Goal: Task Accomplishment & Management: Use online tool/utility

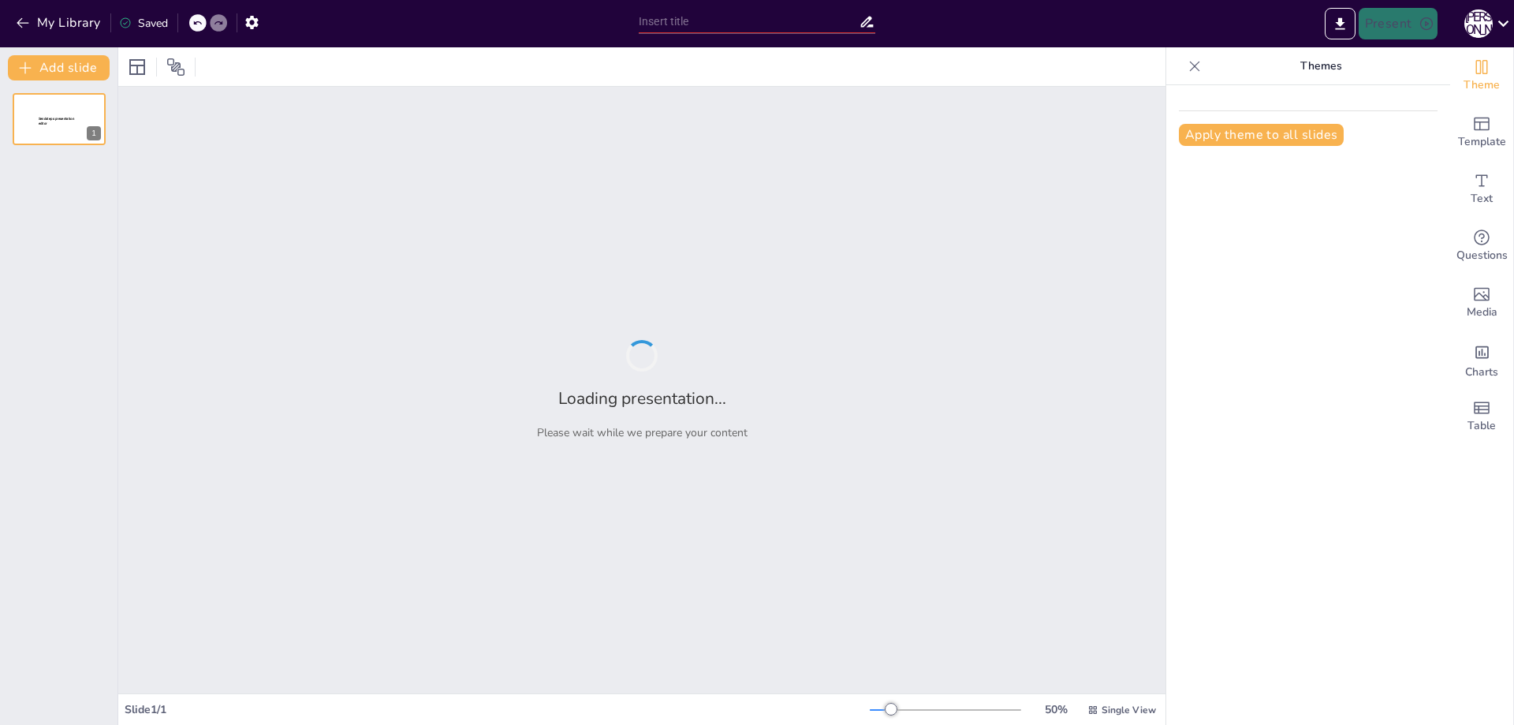
type input "Эффективные стратегии интернет-маркетинга: фокус на трафике и результатах"
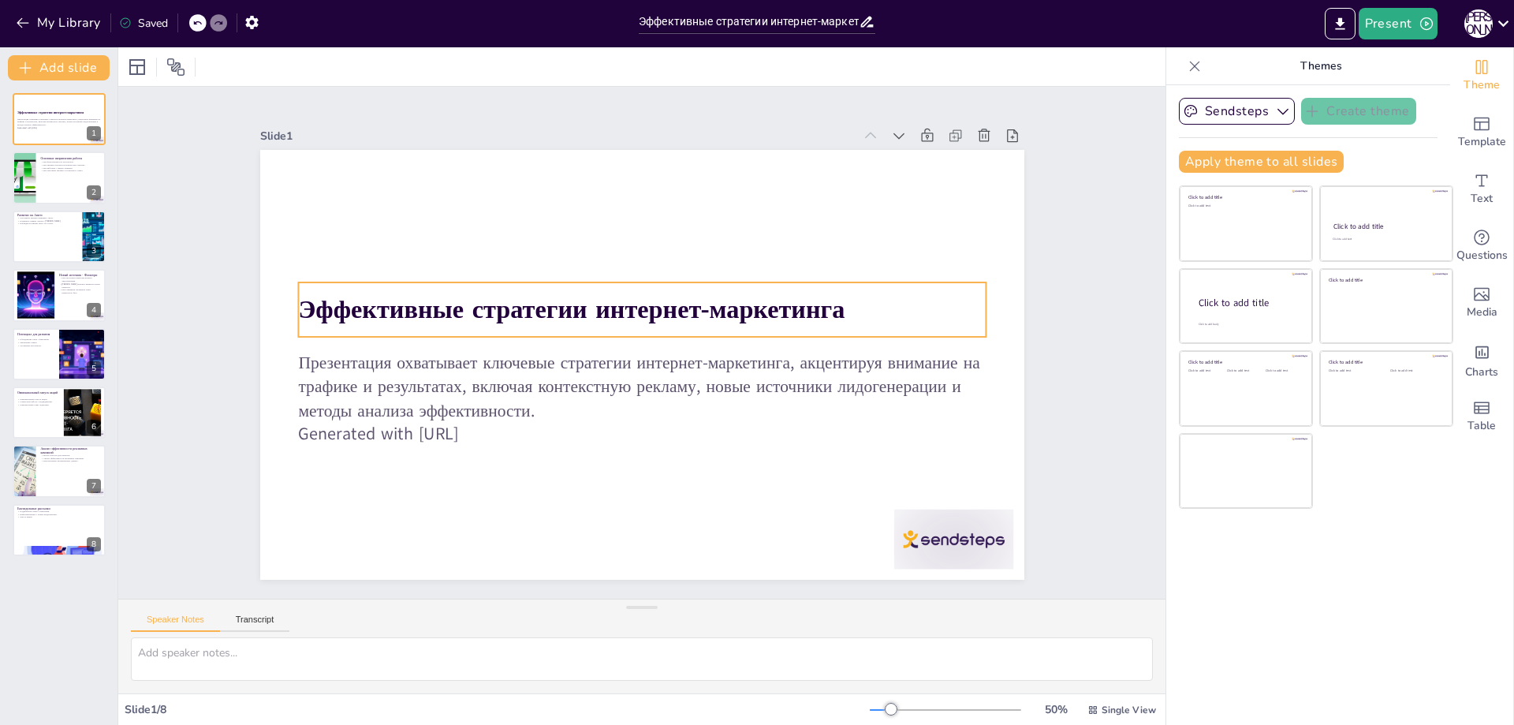
click at [447, 290] on strong "Эффективные стратегии интернет-маркетинга" at bounding box center [718, 360] width 542 height 147
click at [416, 315] on strong "Эффективные стратегии интернет-маркетинга" at bounding box center [590, 284] width 513 height 254
click at [416, 315] on strong "Эффективные стратегии интернет-маркетинга" at bounding box center [585, 289] width 531 height 202
click at [414, 308] on strong "Эффективные стратегии интернет-маркетинга" at bounding box center [574, 301] width 547 height 91
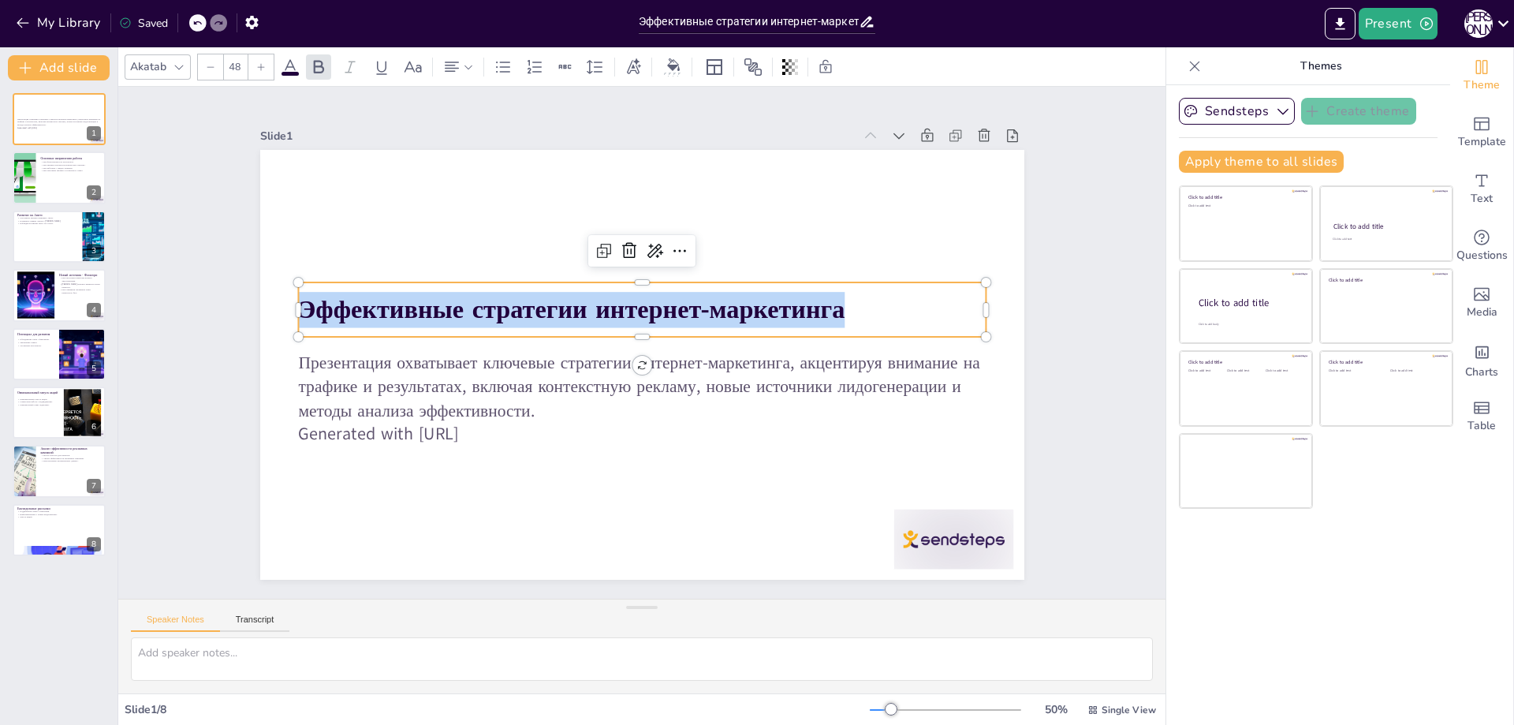
drag, startPoint x: 834, startPoint y: 306, endPoint x: 285, endPoint y: 312, distance: 548.1
click at [285, 312] on div "Презентация охватывает ключевые стратегии интернет-маркетинга, акцентируя внима…" at bounding box center [660, 355] width 797 height 871
copy strong "Эффективные стратегии интернет-маркетинга"
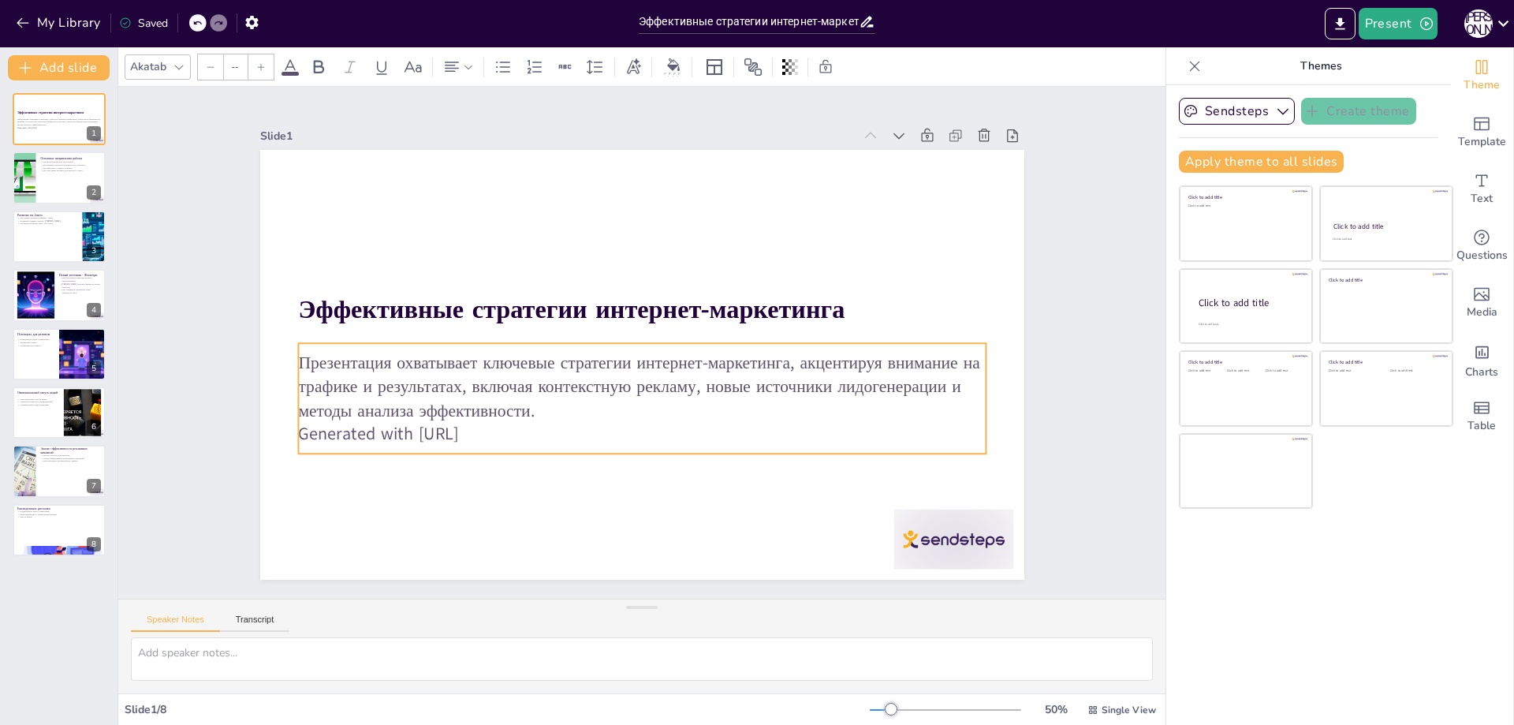
type input "32"
click at [384, 356] on p "Презентация охватывает ключевые стратегии интернет-маркетинга, акцентируя внима…" at bounding box center [628, 384] width 676 height 281
click at [384, 356] on p "Презентация охватывает ключевые стратегии интернет-маркетинга, акцентируя внима…" at bounding box center [633, 385] width 688 height 213
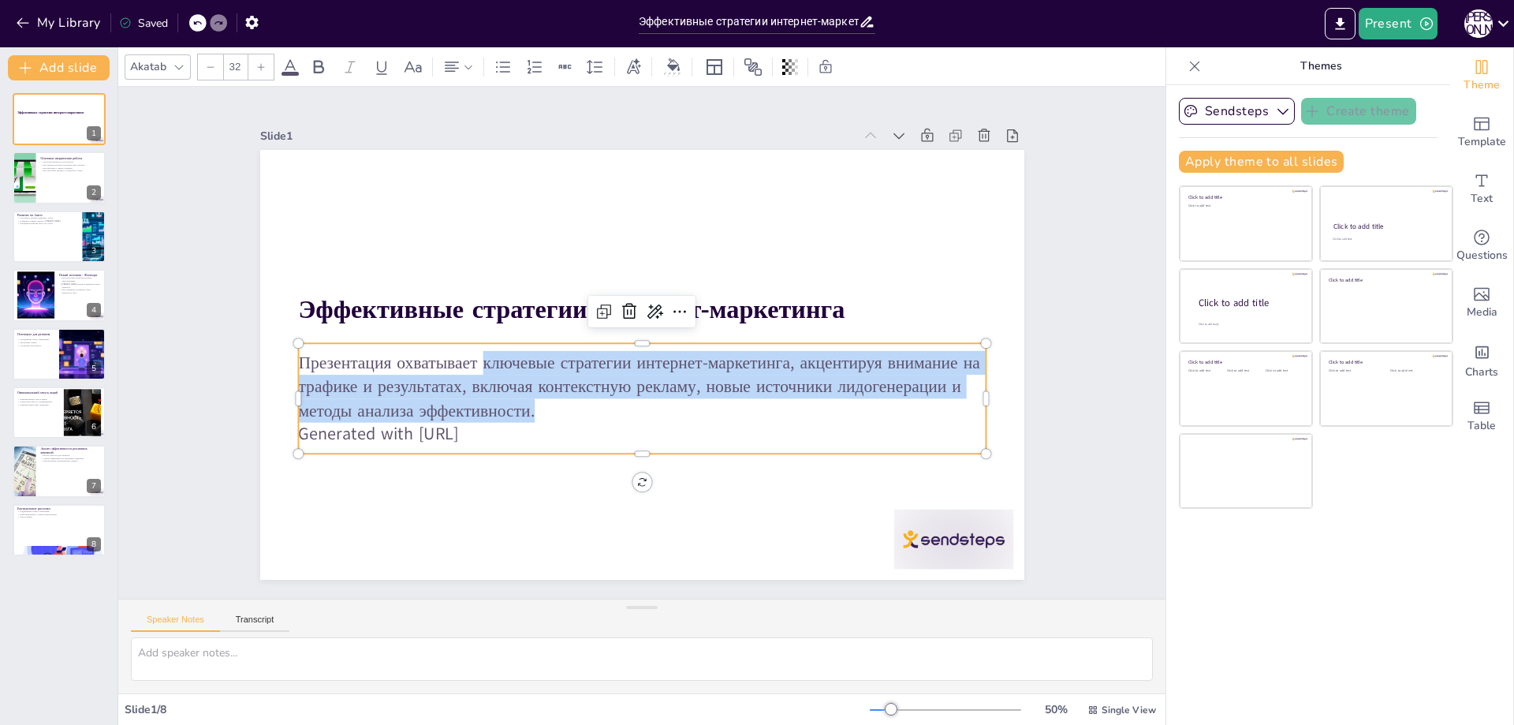
drag, startPoint x: 476, startPoint y: 360, endPoint x: 523, endPoint y: 403, distance: 63.6
click at [523, 403] on p "Презентация охватывает ключевые стратегии интернет-маркетинга, акцентируя внима…" at bounding box center [638, 386] width 692 height 143
copy p "ключевые стратегии интернет-маркетинга, акцентируя внимание на трафике и резуль…"
click at [50, 184] on div at bounding box center [59, 178] width 95 height 54
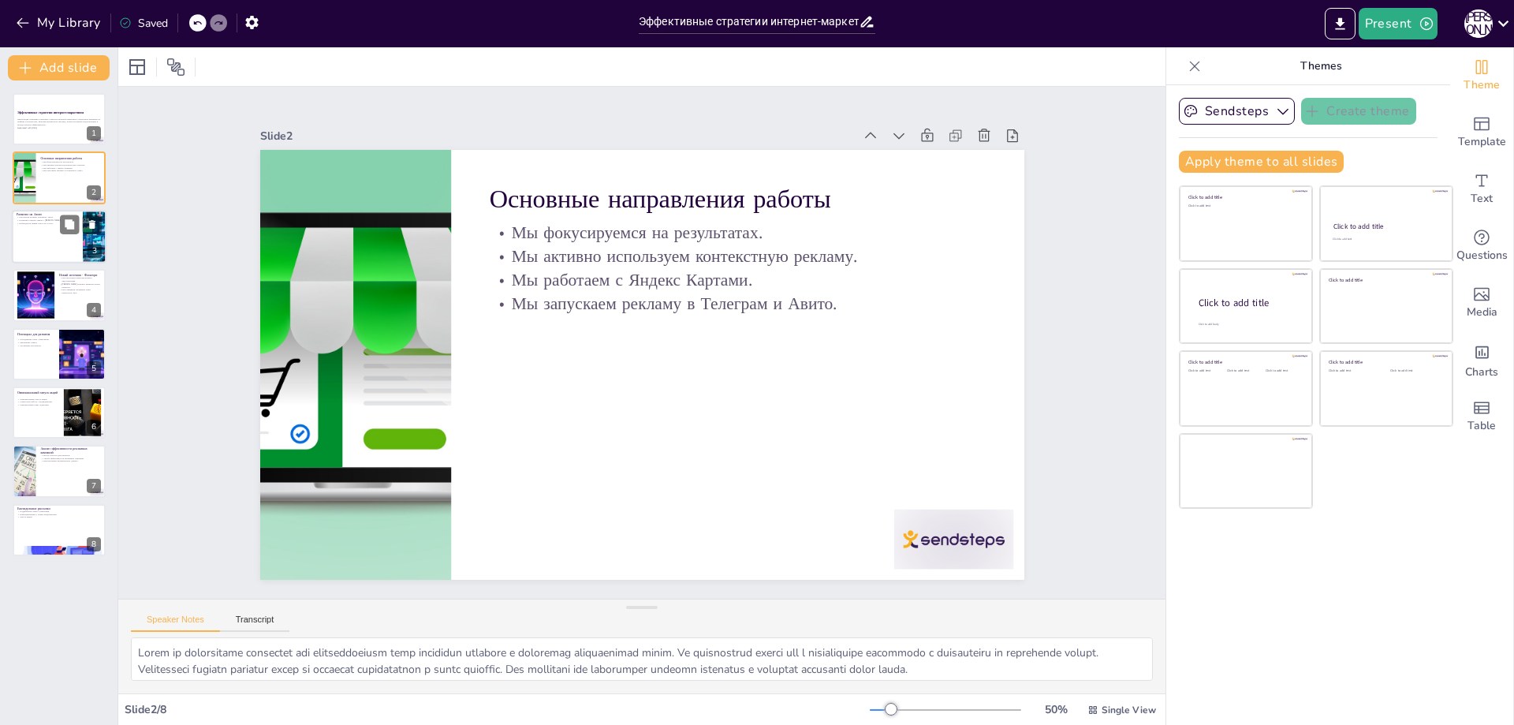
click at [39, 231] on div at bounding box center [59, 237] width 95 height 54
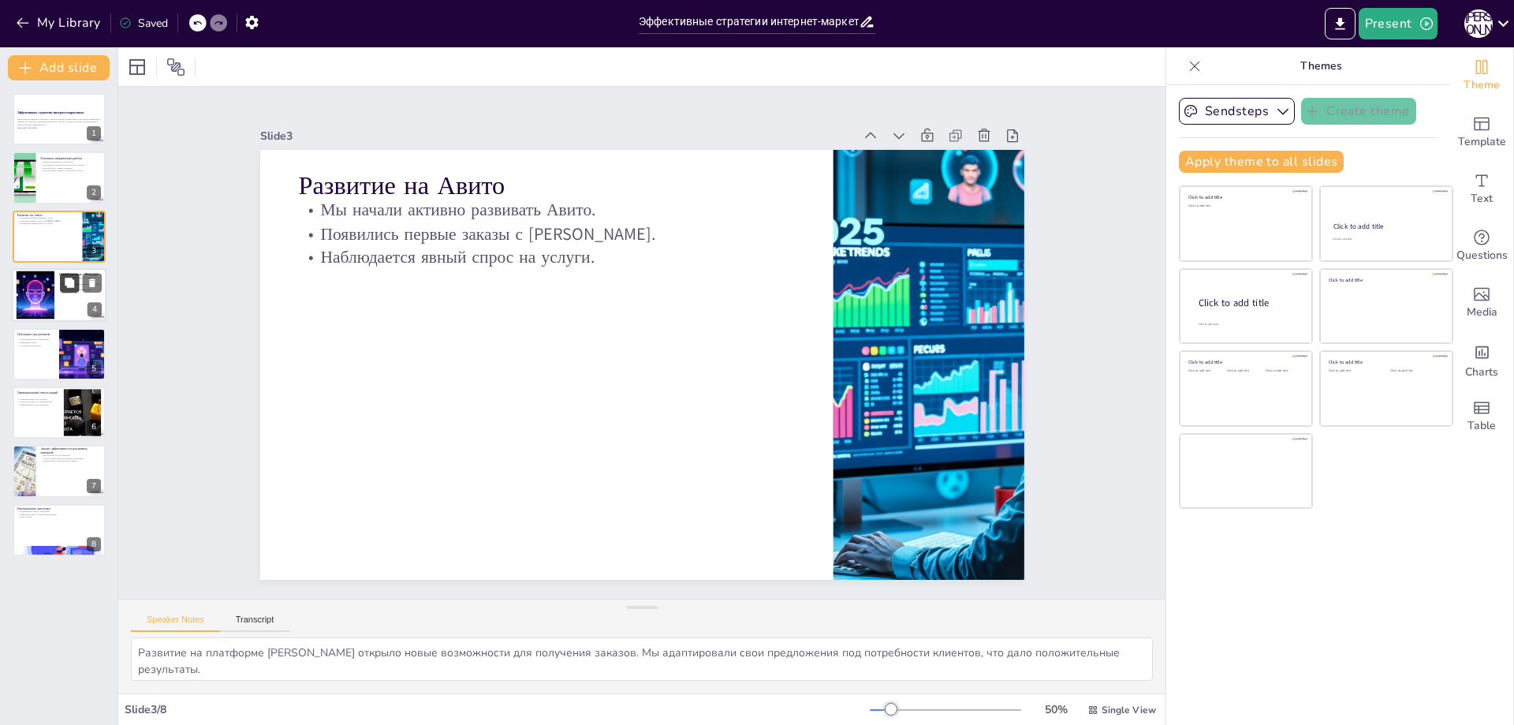
click at [68, 279] on icon at bounding box center [69, 282] width 9 height 9
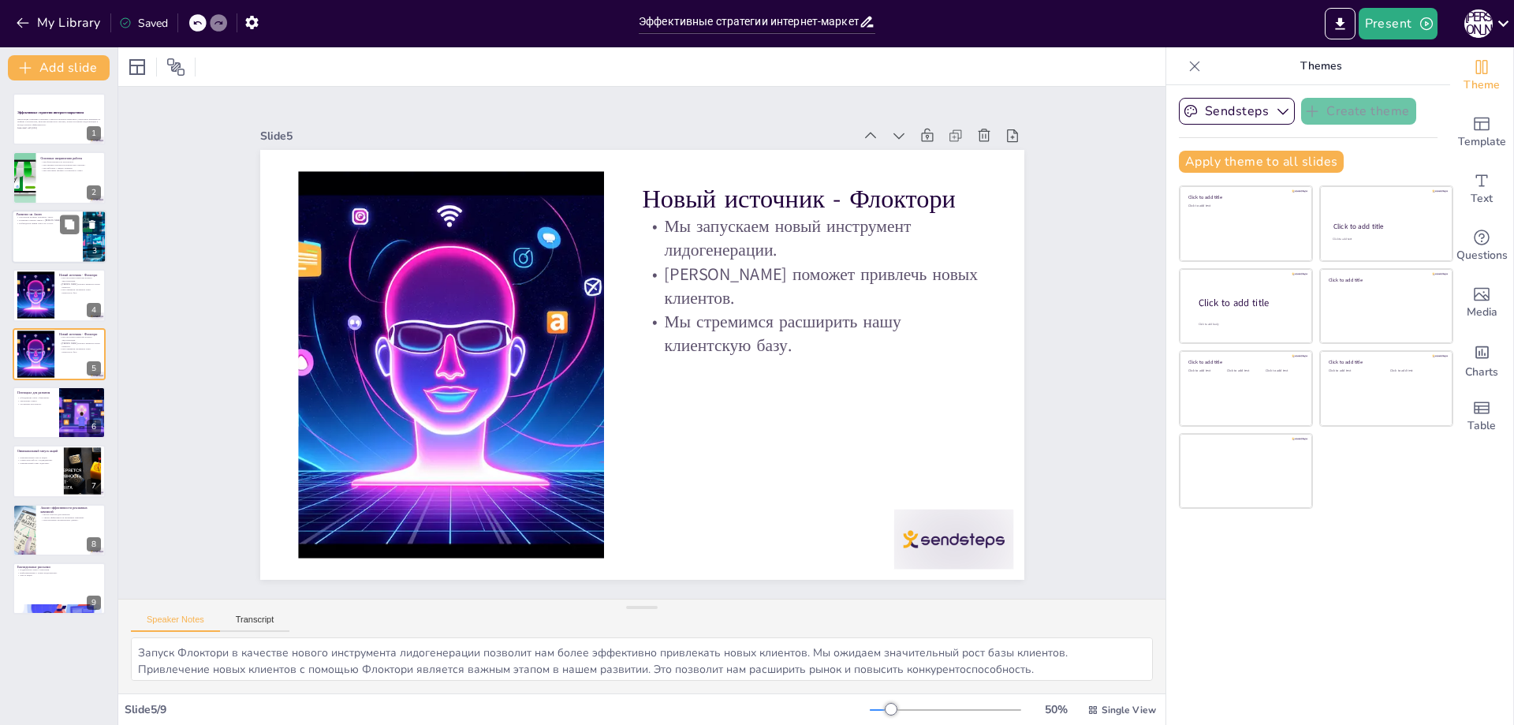
click at [52, 226] on div at bounding box center [59, 237] width 95 height 54
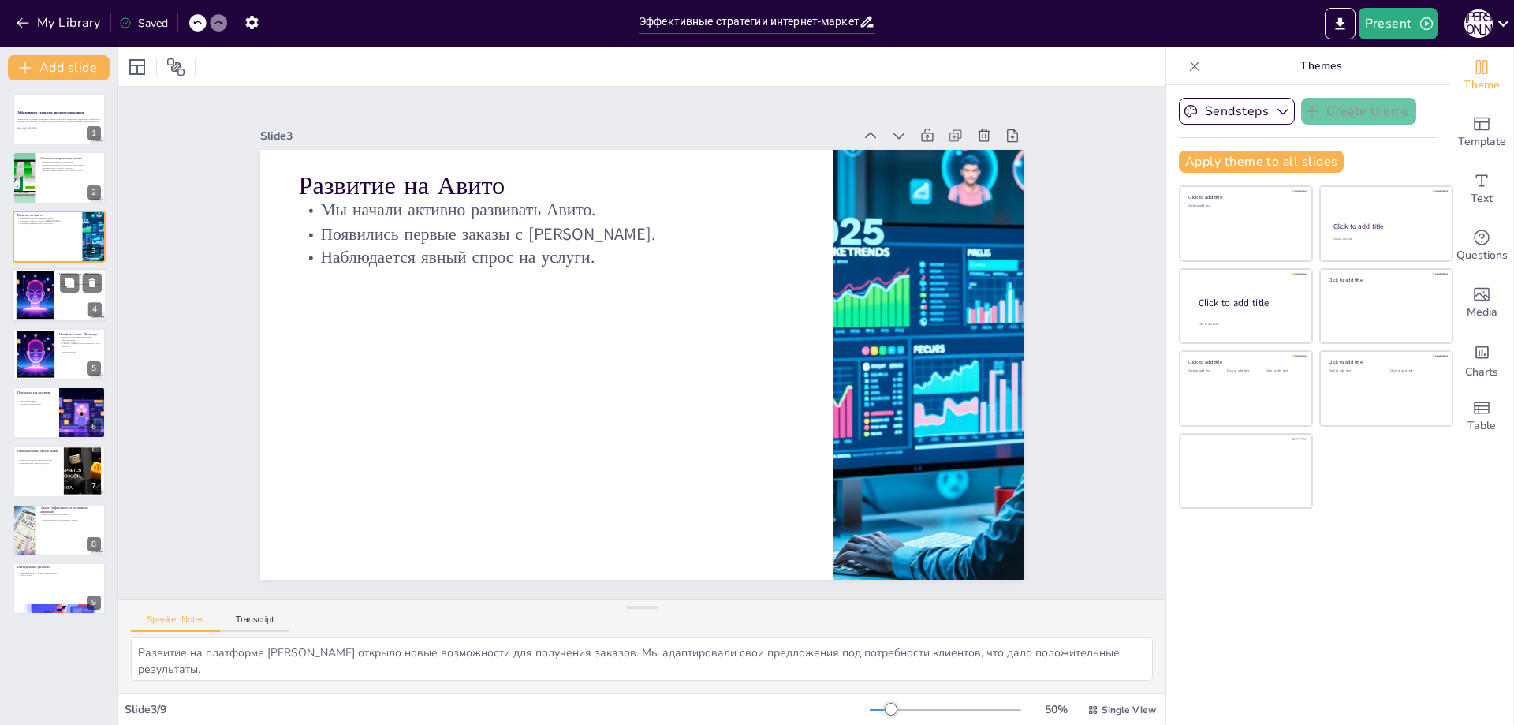
click at [31, 292] on div at bounding box center [35, 295] width 86 height 48
type textarea "Запуск Флоктори в качестве нового инструмента лидогенерации позволит нам более …"
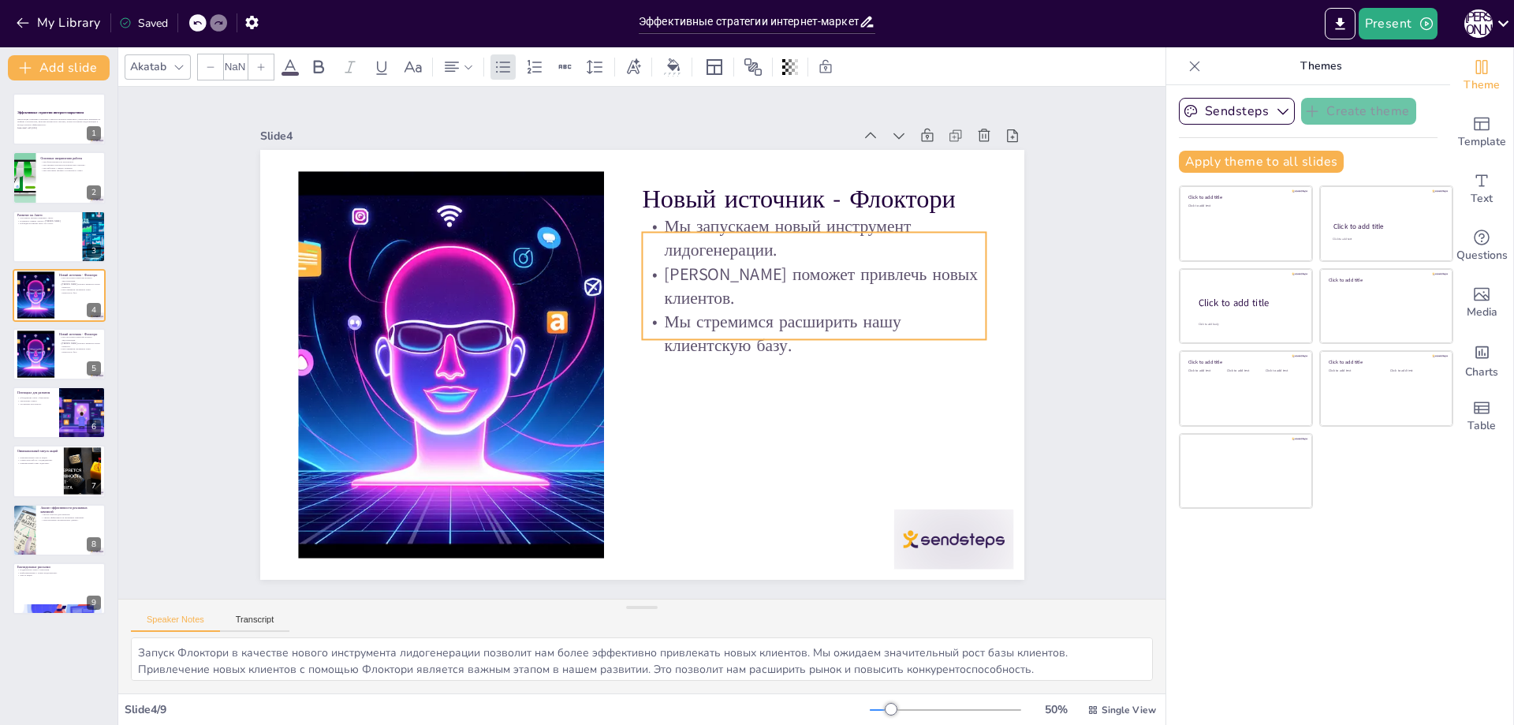
type input "32"
click at [749, 269] on p "[PERSON_NAME] поможет привлечь новых клиентов." at bounding box center [822, 360] width 334 height 183
click at [722, 286] on p "[PERSON_NAME] поможет привлечь новых клиентов." at bounding box center [822, 341] width 341 height 151
click at [722, 286] on p "[PERSON_NAME] поможет привлечь новых клиентов." at bounding box center [818, 305] width 347 height 84
click at [724, 270] on p "[PERSON_NAME] поможет привлечь новых клиентов." at bounding box center [822, 341] width 341 height 151
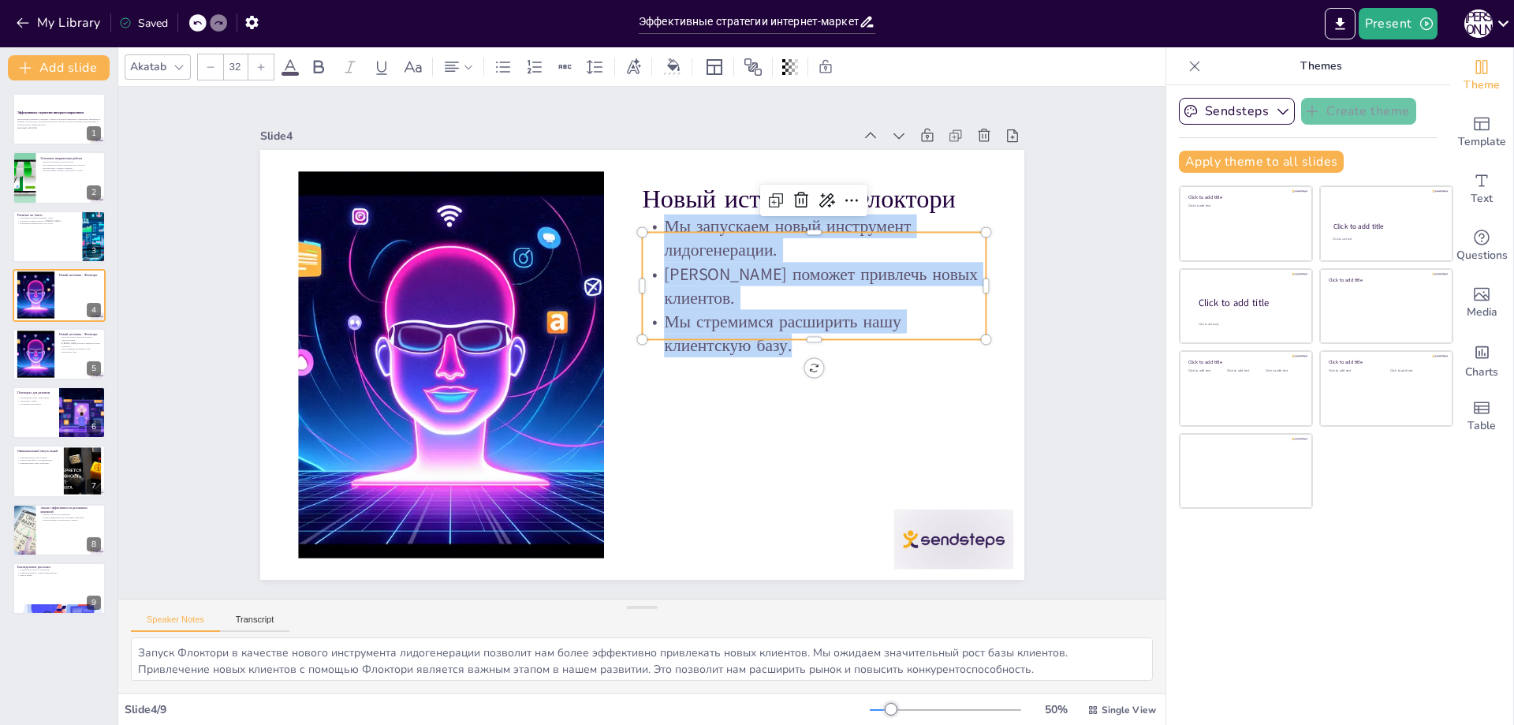
copy div "Мы запускаем новый инструмент лидогенерации. [PERSON_NAME] поможет привлечь нов…"
click at [47, 349] on div at bounding box center [35, 354] width 86 height 48
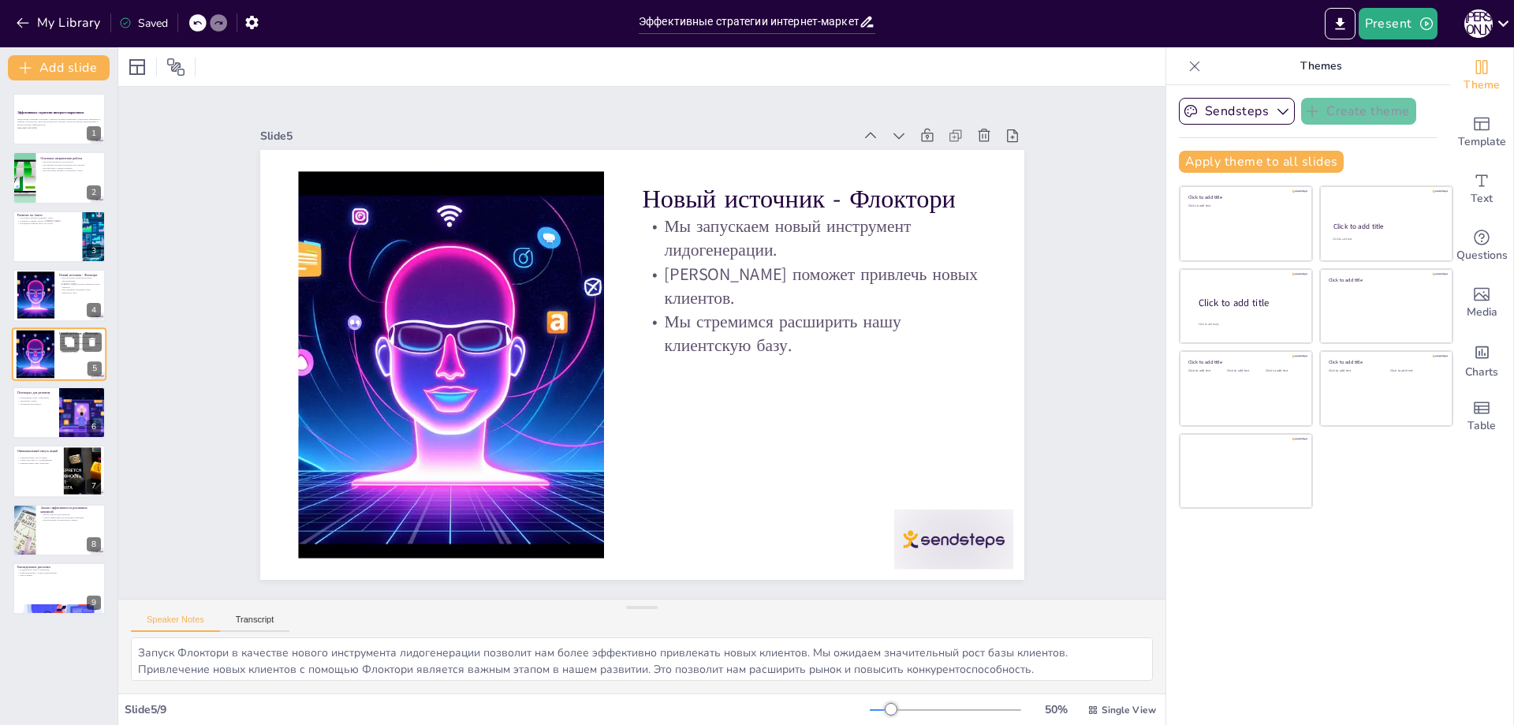
click at [54, 355] on div at bounding box center [35, 354] width 86 height 48
click at [54, 409] on div at bounding box center [59, 413] width 95 height 54
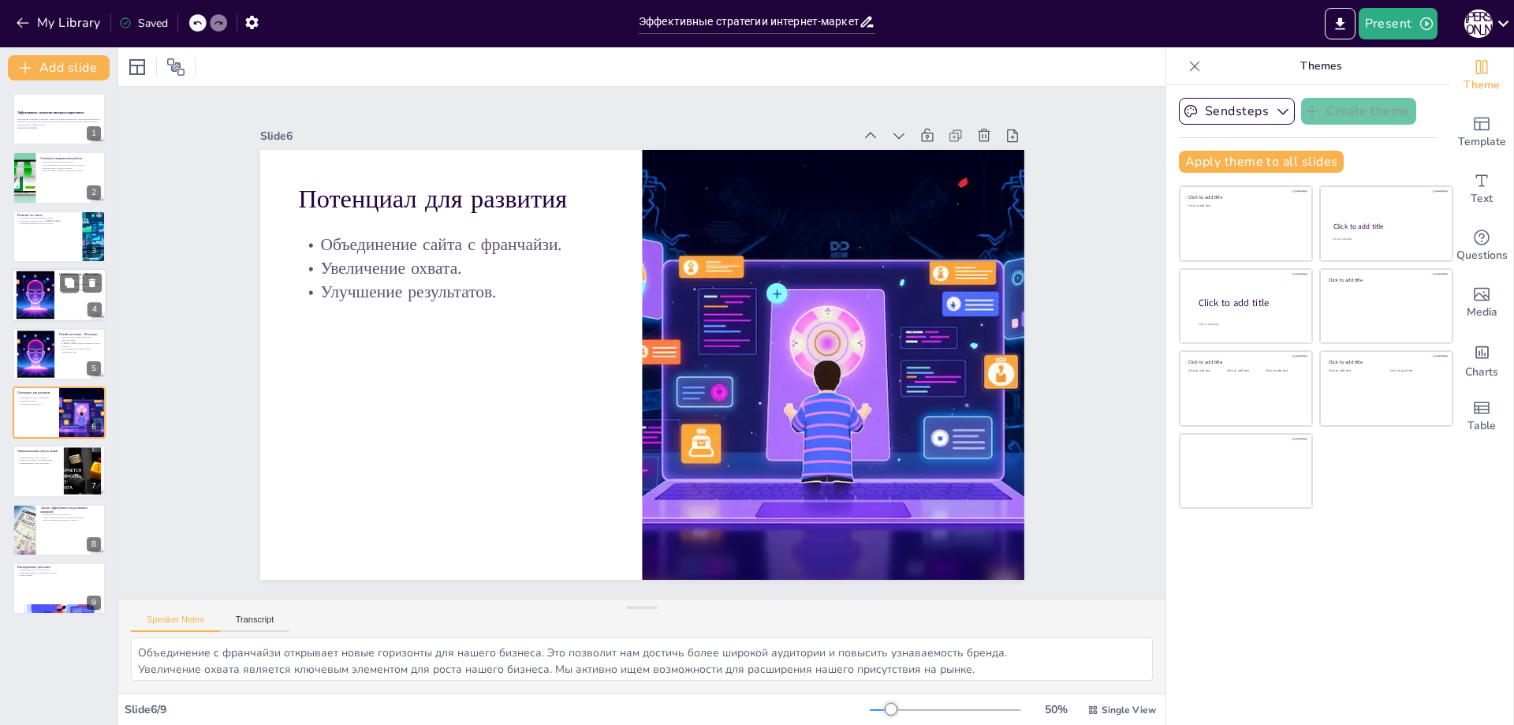
click at [41, 300] on div at bounding box center [35, 295] width 86 height 48
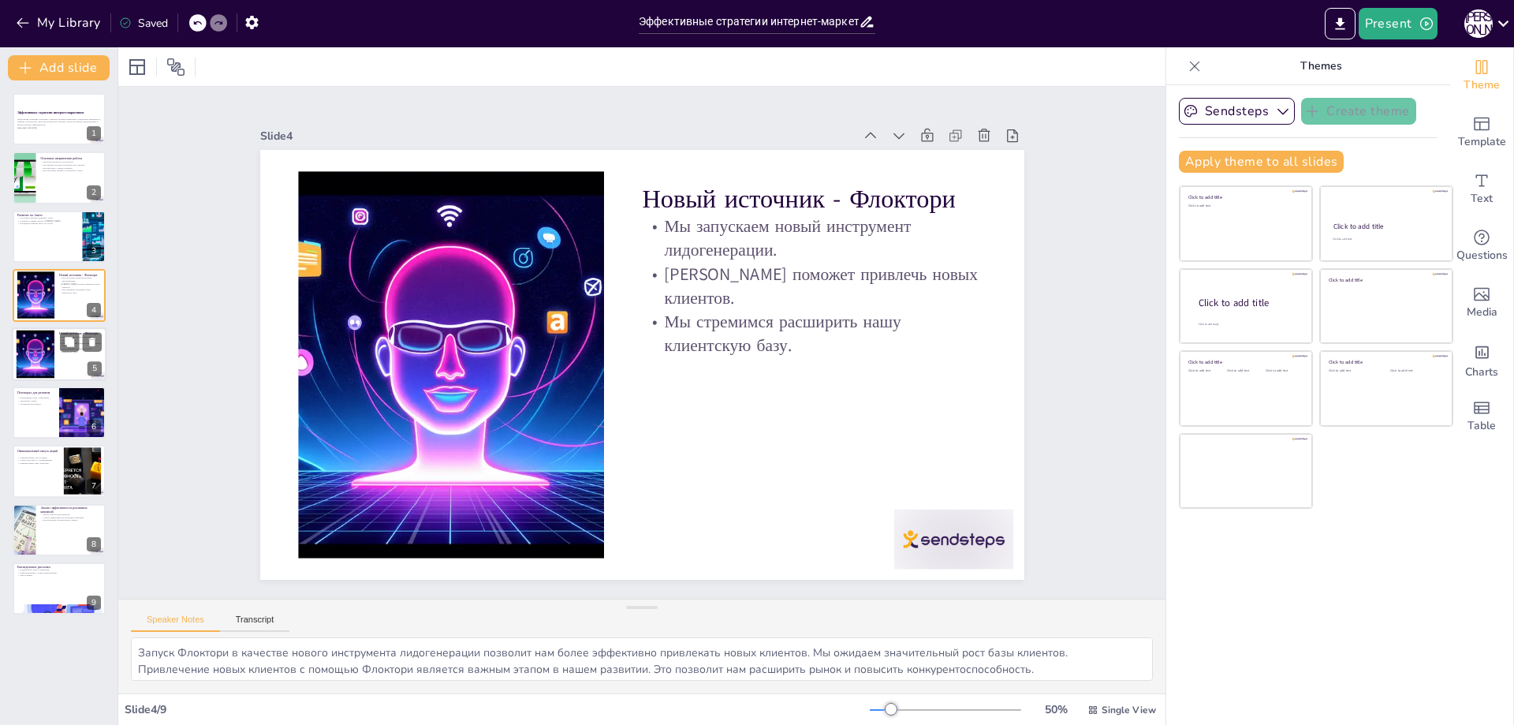
click at [28, 353] on div at bounding box center [35, 354] width 86 height 48
click at [28, 404] on p "Улучшение результатов." at bounding box center [36, 403] width 38 height 3
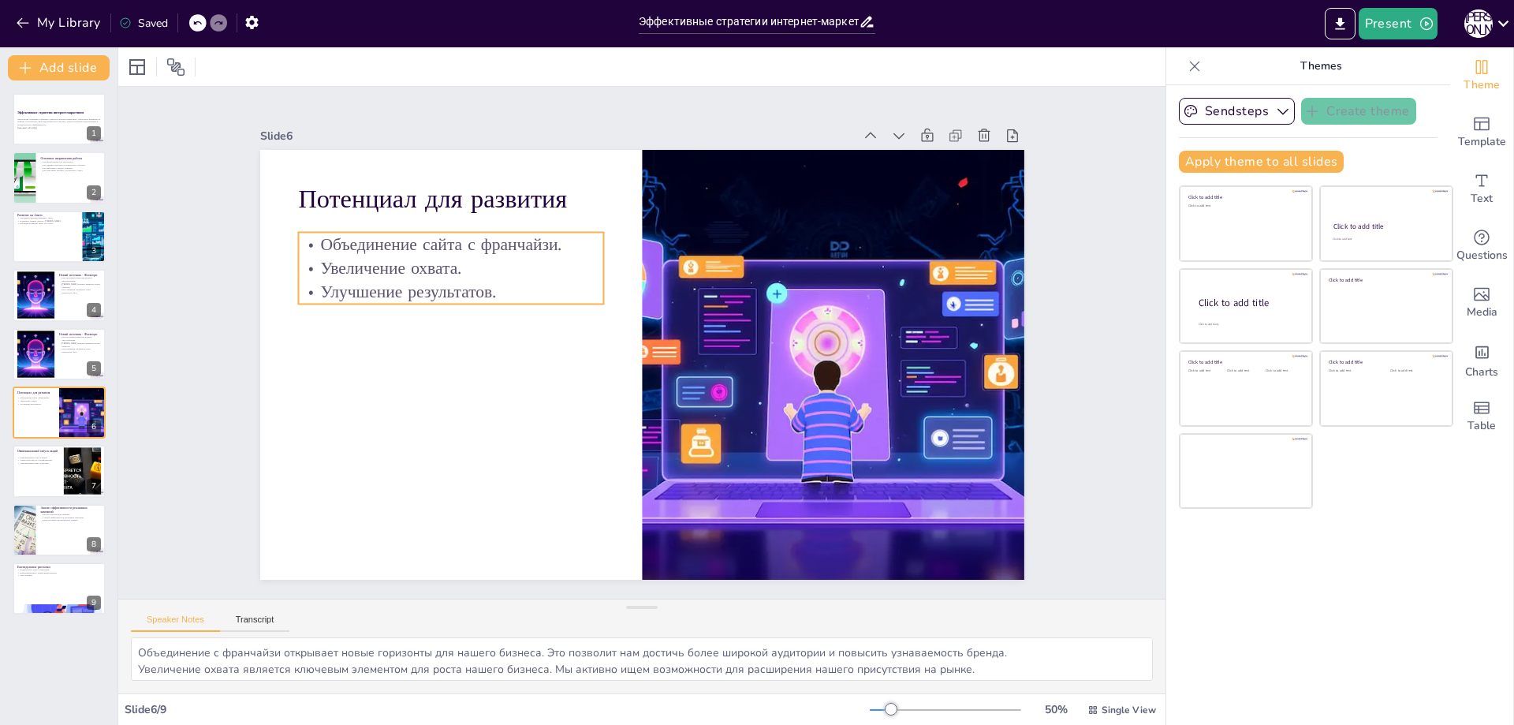
click at [458, 259] on p "Увеличение охвата." at bounding box center [569, 150] width 222 height 243
click at [375, 259] on p "Увеличение охвата." at bounding box center [483, 213] width 298 height 117
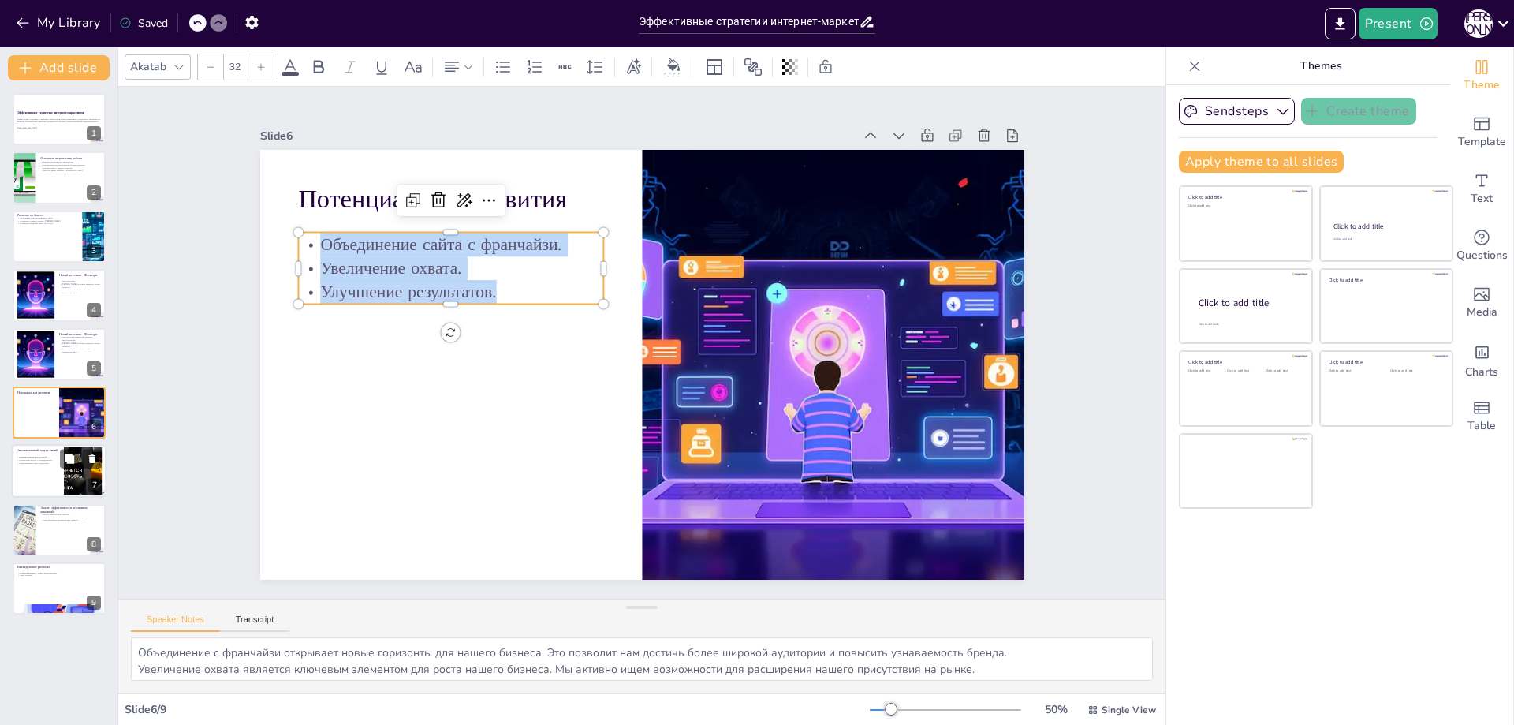
click at [28, 469] on div at bounding box center [59, 472] width 95 height 54
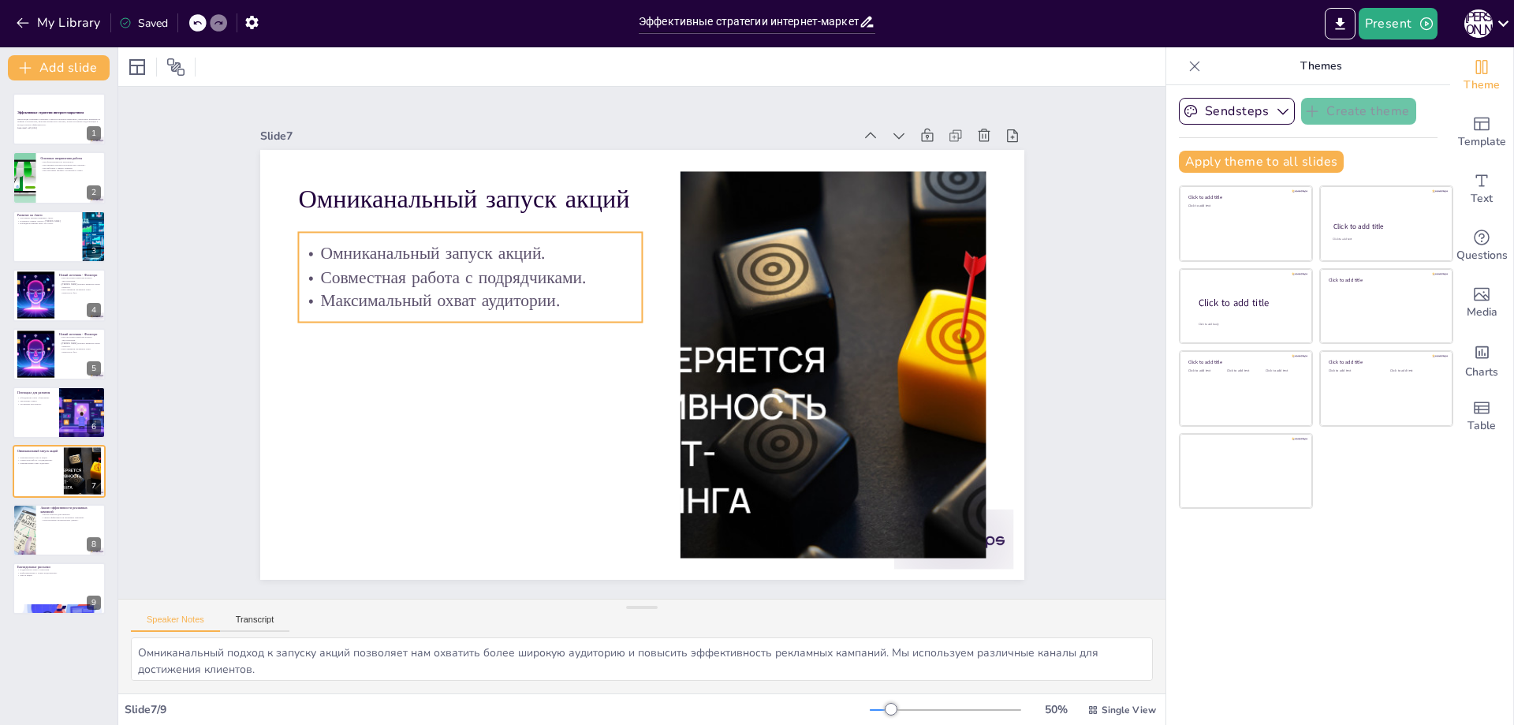
click at [325, 267] on p "Совместная работа с подрядчиками." at bounding box center [478, 259] width 345 height 60
click at [325, 267] on p "Совместная работа с подрядчиками." at bounding box center [487, 243] width 341 height 95
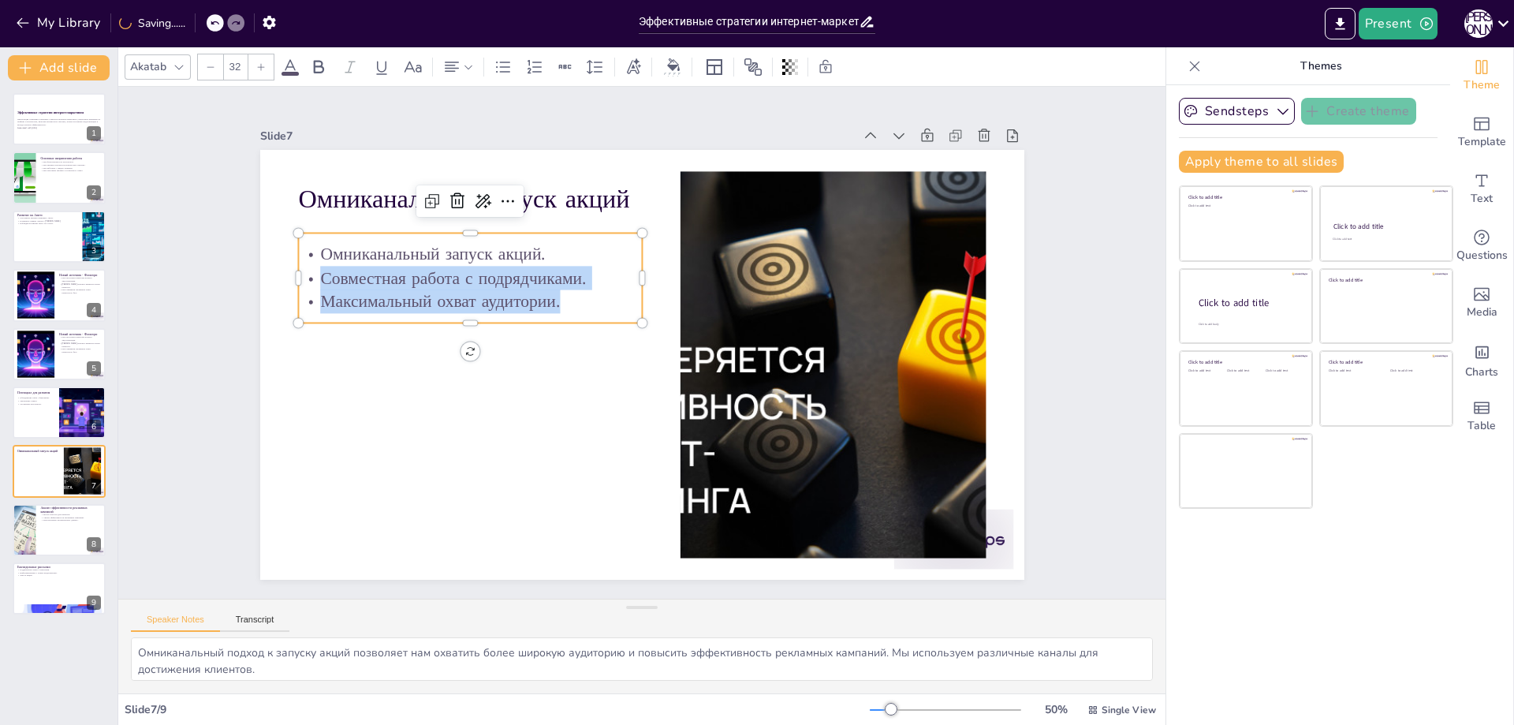
drag, startPoint x: 311, startPoint y: 268, endPoint x: 626, endPoint y: 304, distance: 317.5
click at [626, 304] on div "Омниканальный запуск акций. Совместная работа с подрядчиками. Максимальный охва…" at bounding box center [526, 200] width 334 height 233
copy div "Совместная работа с подрядчиками. Максимальный охват аудитории."
click at [59, 543] on div at bounding box center [59, 530] width 95 height 54
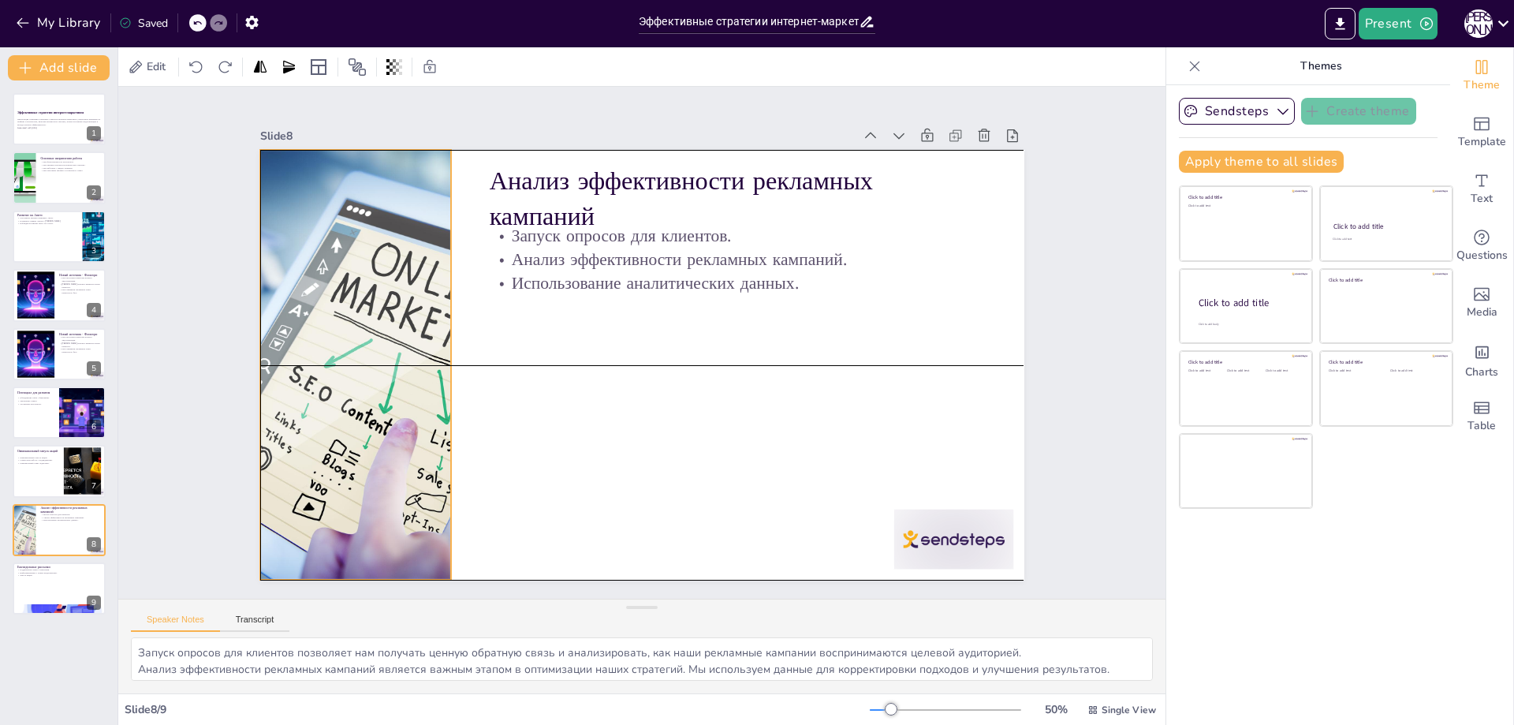
click at [309, 244] on div at bounding box center [371, 246] width 655 height 606
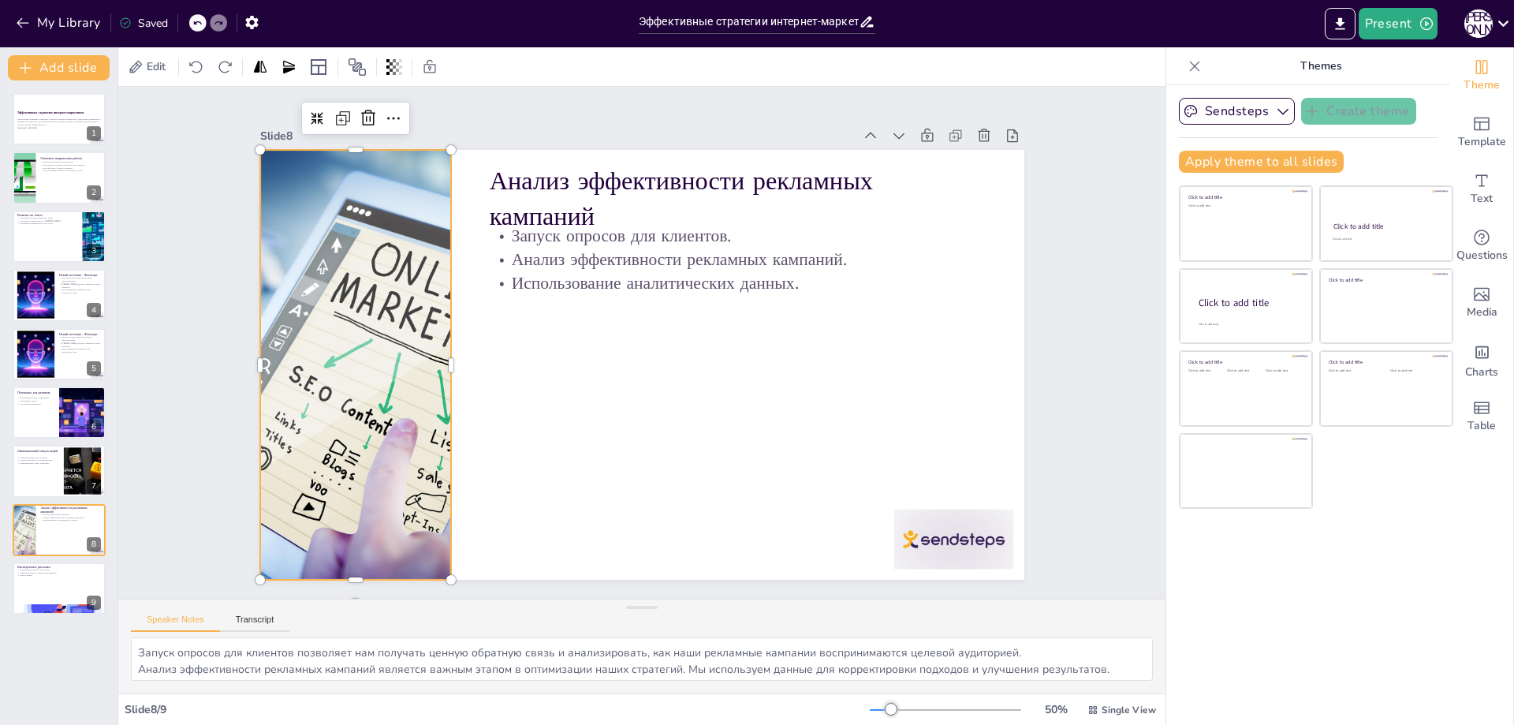
click at [363, 257] on div at bounding box center [396, 192] width 677 height 656
click at [333, 264] on div at bounding box center [356, 305] width 603 height 530
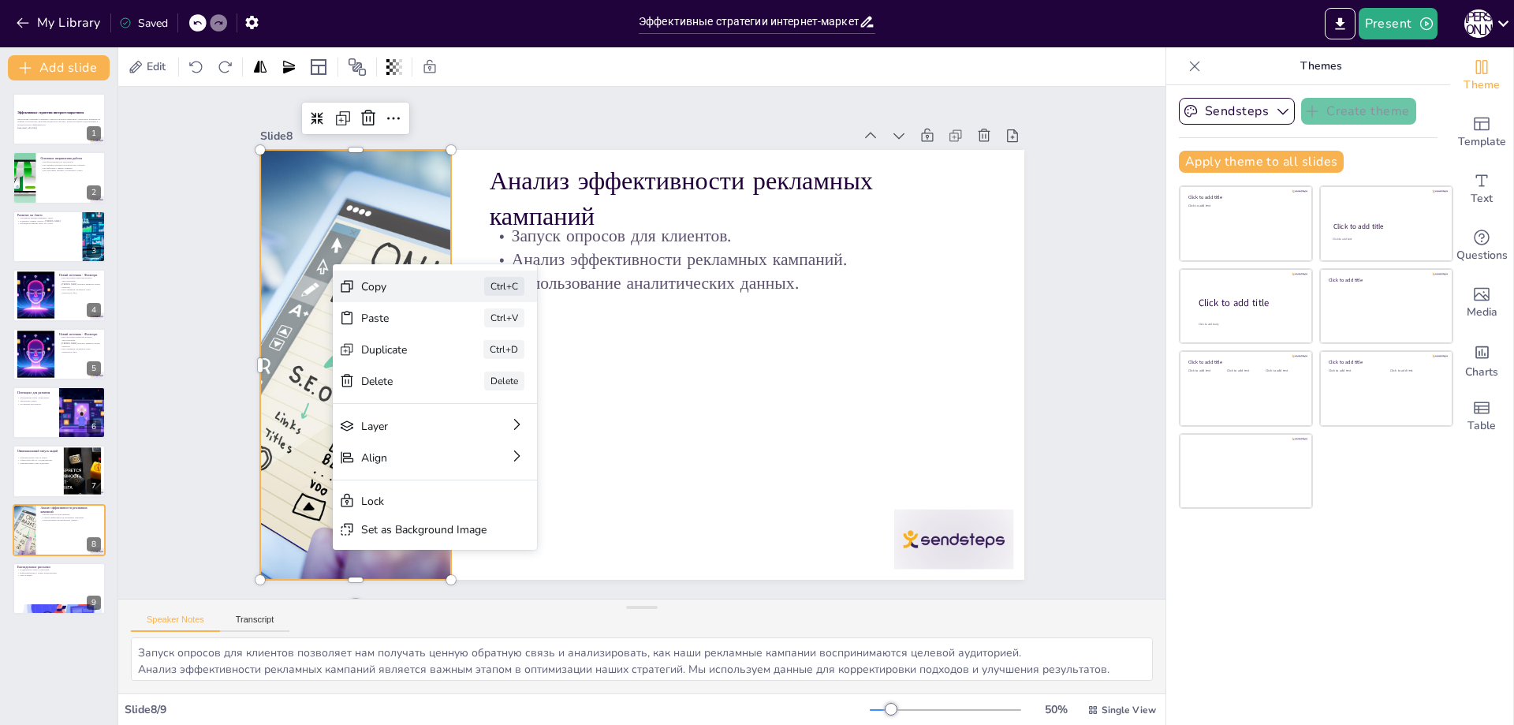
click at [476, 331] on div "Copy" at bounding box center [516, 346] width 80 height 31
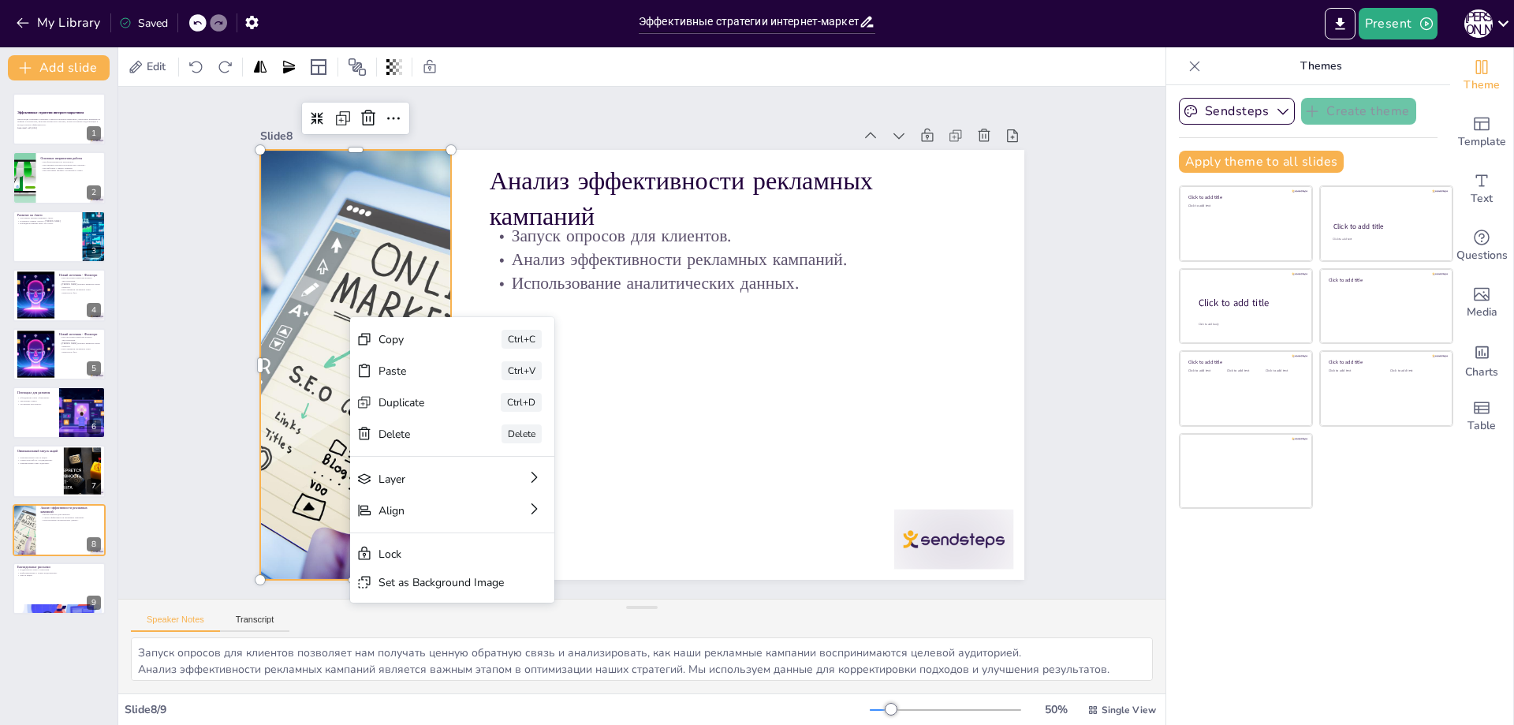
click at [334, 273] on div at bounding box center [414, 167] width 678 height 671
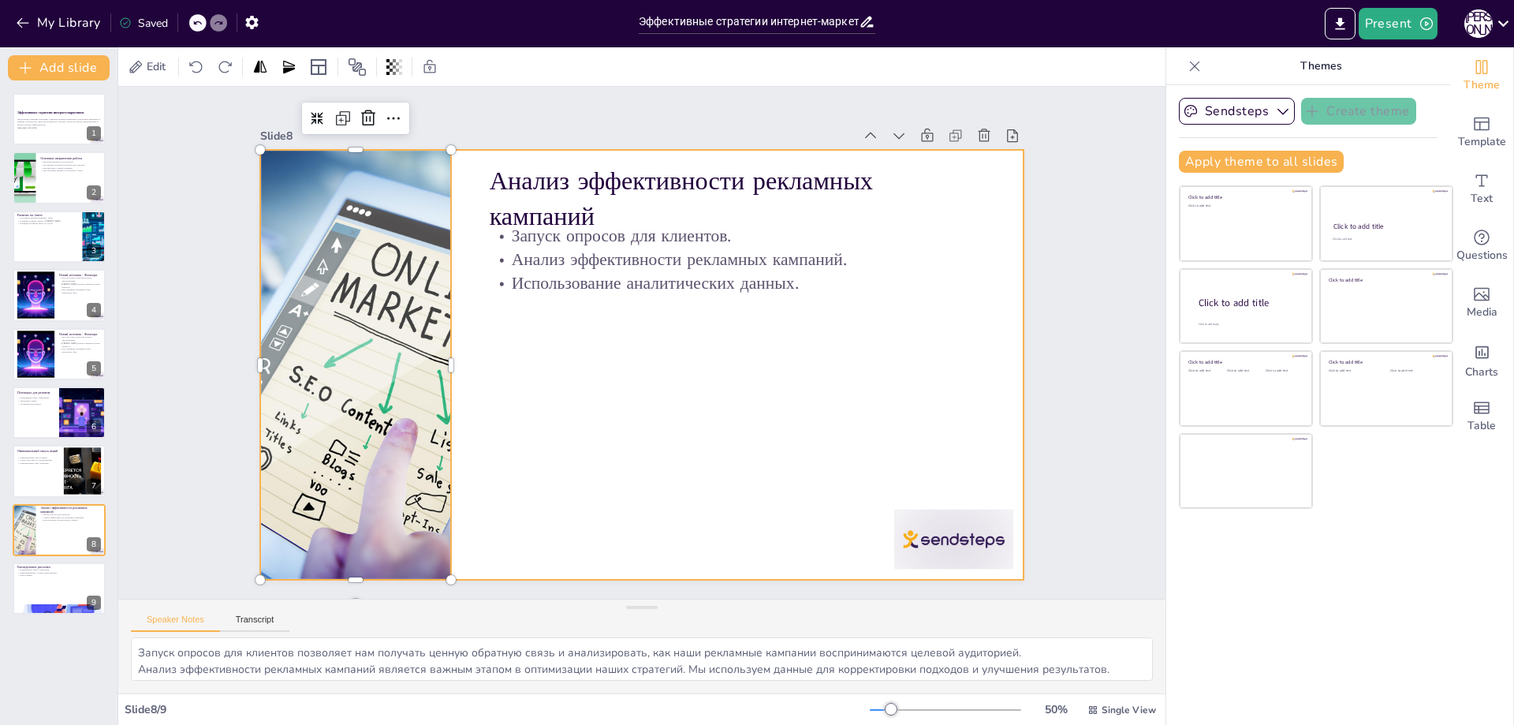
click at [612, 357] on div at bounding box center [632, 362] width 873 height 703
click at [487, 682] on div "Запуск опросов для клиентов позволяет нам получать ценную обратную связь и анал…" at bounding box center [641, 665] width 1047 height 56
click at [558, 503] on div at bounding box center [635, 363] width 860 height 645
click at [58, 584] on div at bounding box center [59, 588] width 95 height 54
type textarea "Поддержание связи с клиентами через еженедельные рассылки позволяет нам укрепля…"
